Goal: Task Accomplishment & Management: Complete application form

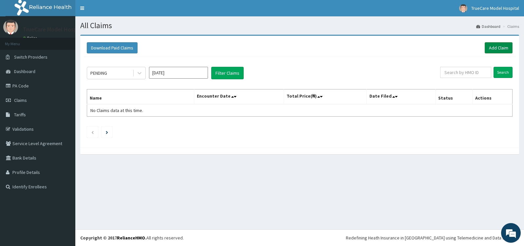
click at [497, 47] on link "Add Claim" at bounding box center [498, 47] width 28 height 11
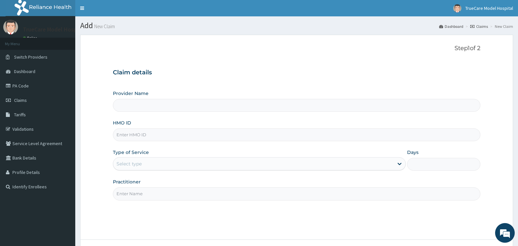
type input "TrueCare Model Hospital"
click at [175, 137] on input "HMO ID" at bounding box center [297, 134] width 368 height 13
type input "TOO/10062/D"
click at [245, 164] on div "Select type" at bounding box center [253, 163] width 281 height 10
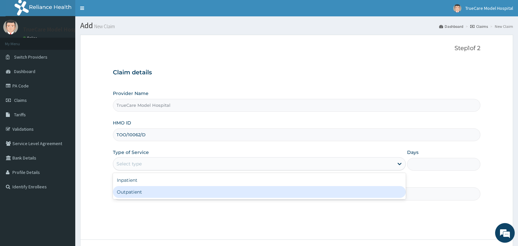
click at [189, 196] on div "Outpatient" at bounding box center [259, 192] width 293 height 12
type input "1"
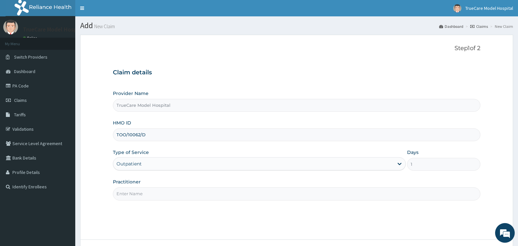
click at [223, 197] on input "Practitioner" at bounding box center [297, 193] width 368 height 13
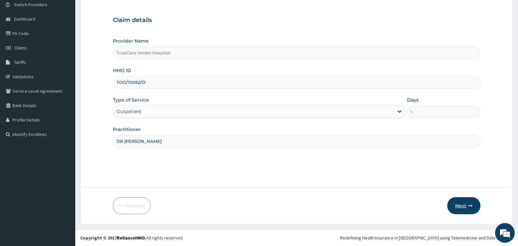
type input "DR NWANZA"
click at [463, 203] on button "Next" at bounding box center [463, 205] width 33 height 17
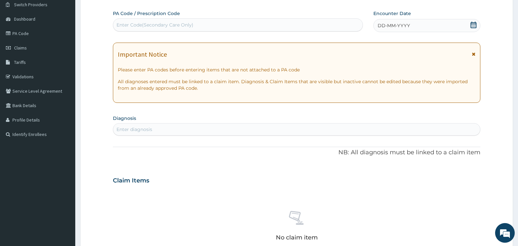
click at [471, 25] on icon at bounding box center [473, 25] width 7 height 7
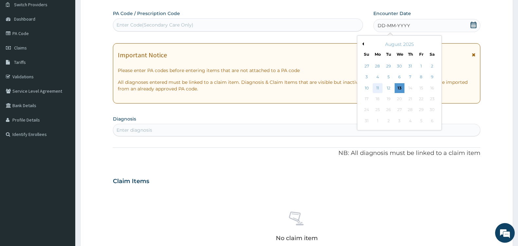
click at [378, 87] on div "11" at bounding box center [378, 88] width 10 height 10
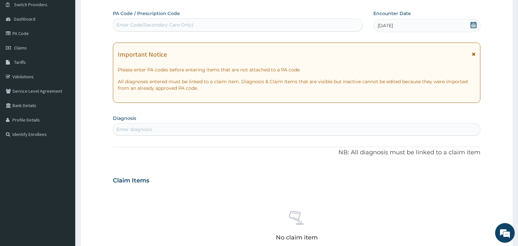
click at [153, 23] on div "Enter Code(Secondary Care Only)" at bounding box center [155, 25] width 77 height 7
click at [20, 35] on link "PA Code" at bounding box center [37, 33] width 75 height 14
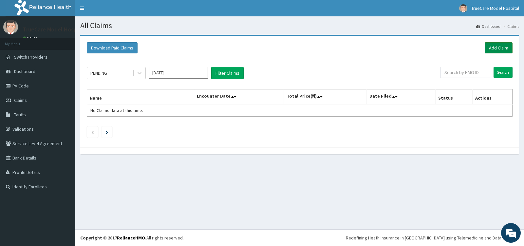
click at [507, 47] on link "Add Claim" at bounding box center [498, 47] width 28 height 11
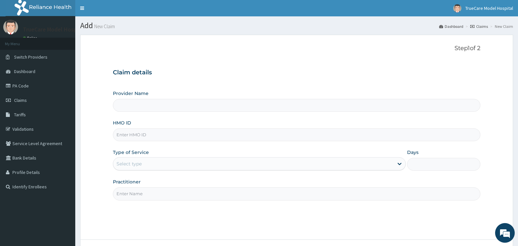
click at [169, 135] on input "HMO ID" at bounding box center [297, 134] width 368 height 13
type input "TrueCare Model Hospital"
type input "BPU/10031/A"
click at [198, 167] on div "Select type" at bounding box center [253, 163] width 281 height 10
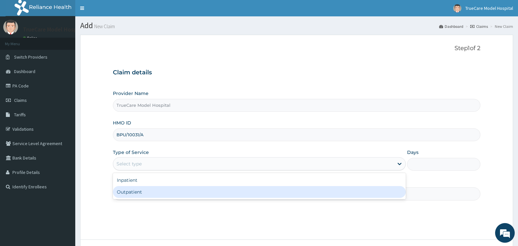
click at [156, 193] on div "Outpatient" at bounding box center [259, 192] width 293 height 12
type input "1"
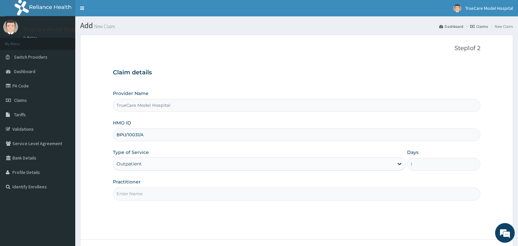
click at [215, 194] on input "Practitioner" at bounding box center [297, 193] width 368 height 13
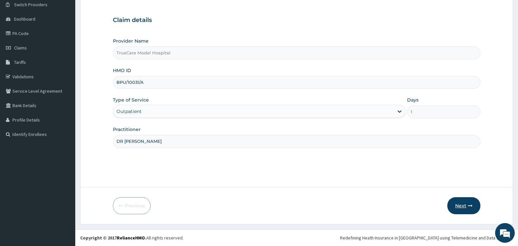
type input "DR NWANZA"
click at [463, 203] on button "Next" at bounding box center [463, 205] width 33 height 17
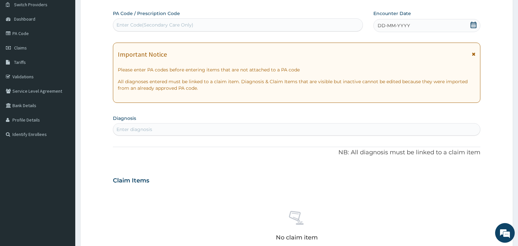
click at [173, 23] on div "Enter Code(Secondary Care Only)" at bounding box center [155, 25] width 77 height 7
type input "PA/F56254"
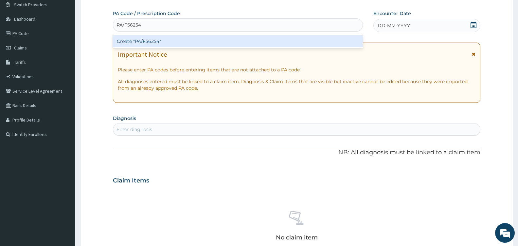
click at [185, 40] on div "Create "PA/F56254"" at bounding box center [238, 41] width 250 height 12
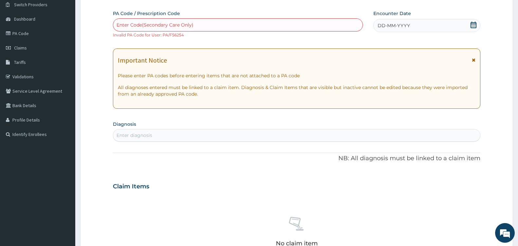
click at [186, 26] on div "Enter Code(Secondary Care Only)" at bounding box center [155, 25] width 77 height 7
type input "PA/F56254"
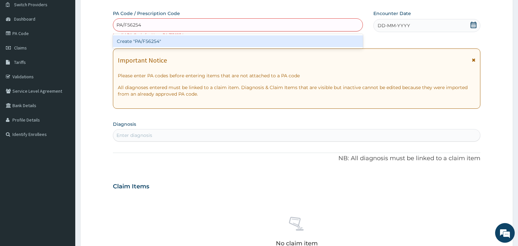
click at [196, 41] on div "Create "PA/F56254"" at bounding box center [238, 41] width 250 height 12
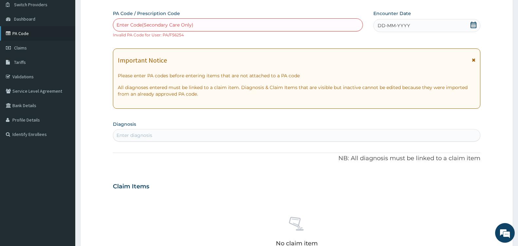
click at [24, 32] on link "PA Code" at bounding box center [37, 33] width 75 height 14
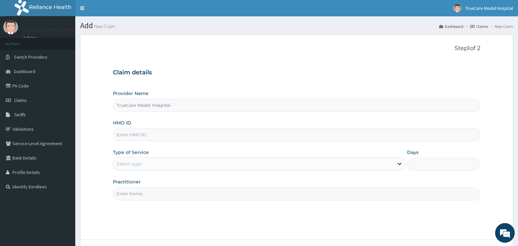
drag, startPoint x: 0, startPoint y: 0, endPoint x: 166, endPoint y: 133, distance: 212.6
click at [166, 133] on input "HMO ID" at bounding box center [297, 134] width 368 height 13
type input "BPU/10031/D"
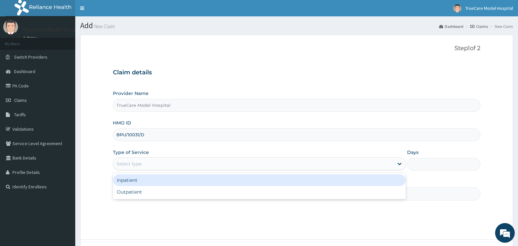
click at [224, 162] on div "Select type" at bounding box center [253, 163] width 281 height 10
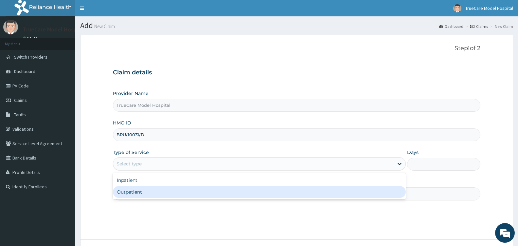
click at [181, 192] on div "Outpatient" at bounding box center [259, 192] width 293 height 12
type input "1"
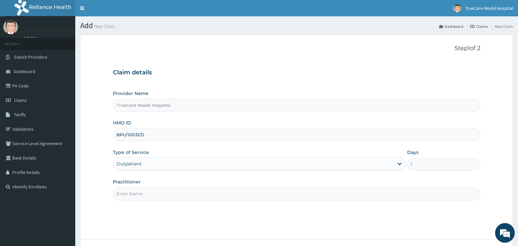
click at [176, 193] on input "Practitioner" at bounding box center [297, 193] width 368 height 13
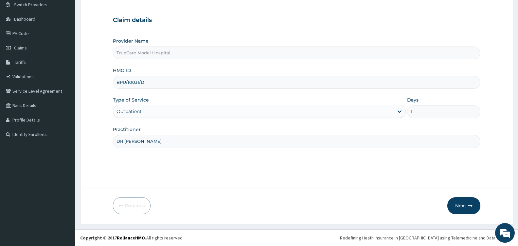
type input "DR [PERSON_NAME]"
click at [463, 208] on button "Next" at bounding box center [463, 205] width 33 height 17
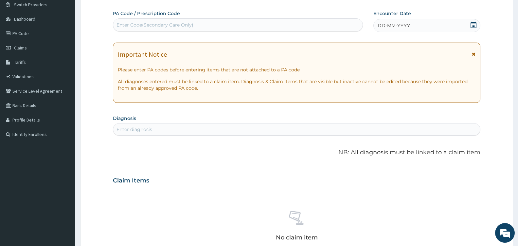
click at [185, 23] on div "Enter Code(Secondary Care Only)" at bounding box center [155, 25] width 77 height 7
type input "PA/F56254"
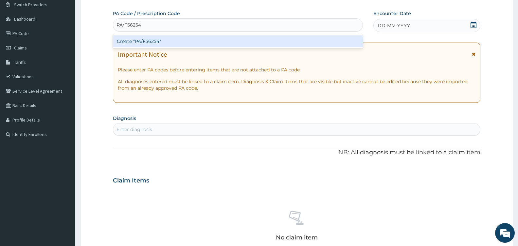
click at [191, 42] on div "Create "PA/F56254"" at bounding box center [238, 41] width 250 height 12
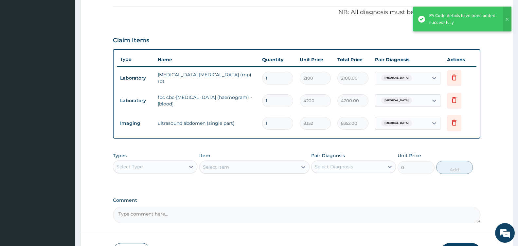
scroll to position [240, 0]
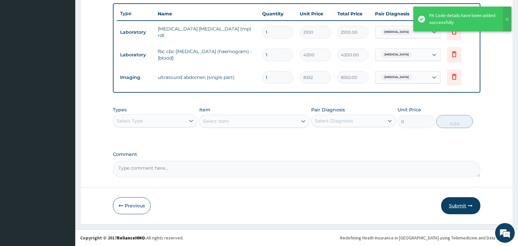
click at [457, 206] on button "Submit" at bounding box center [460, 205] width 39 height 17
